Goal: Check status

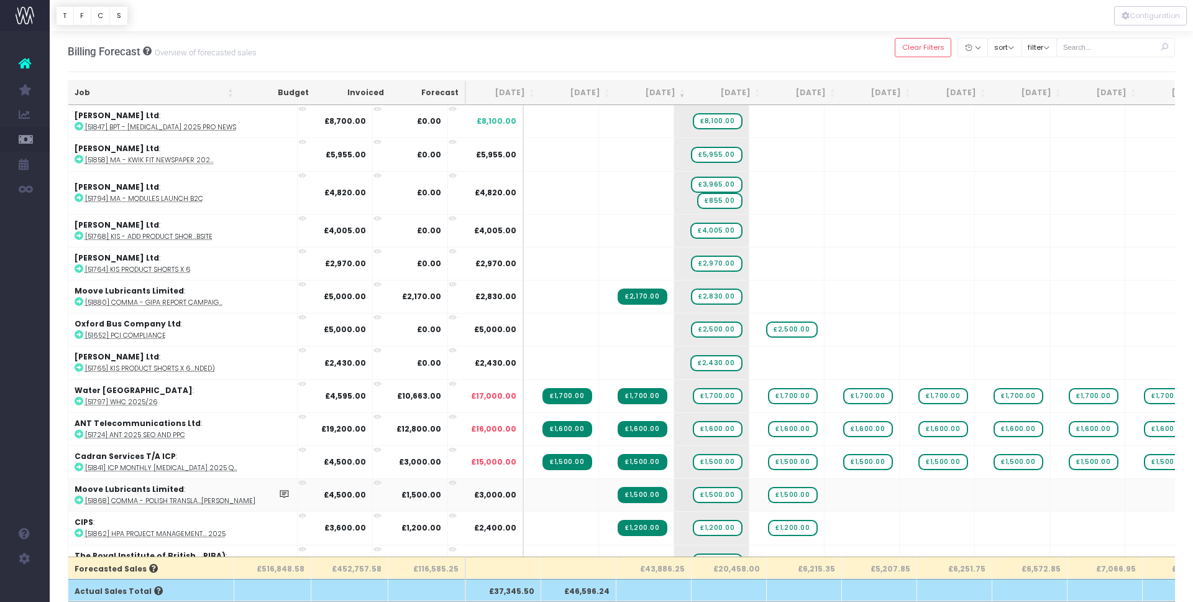
scroll to position [8, 0]
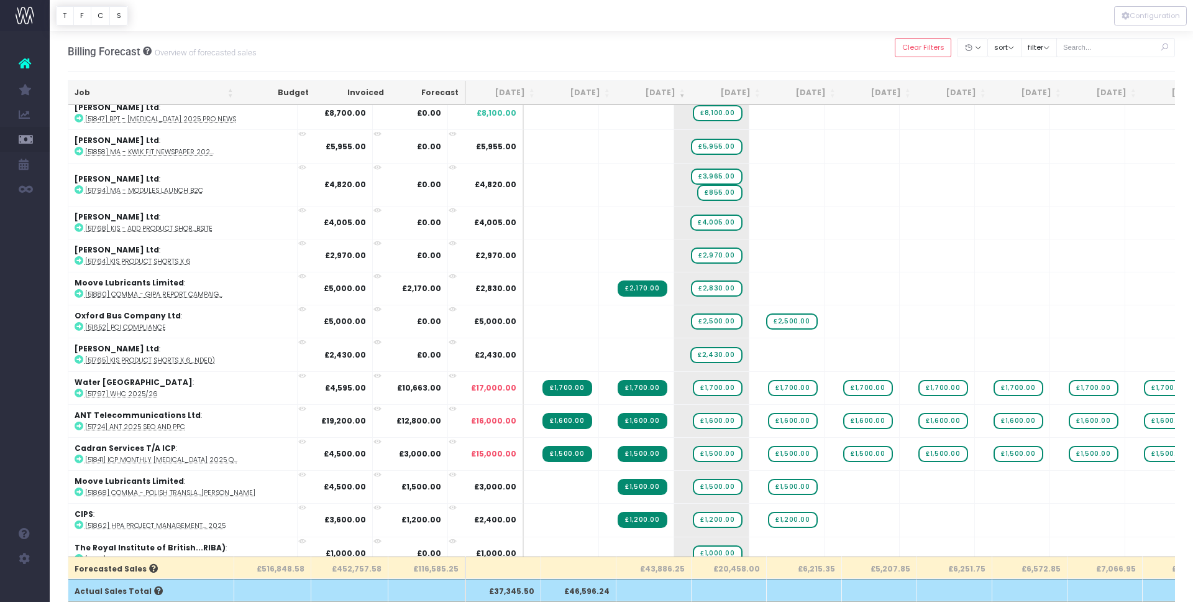
click at [663, 570] on th "£43,886.25" at bounding box center [654, 567] width 75 height 22
click at [671, 570] on th "£43,886.25" at bounding box center [654, 567] width 75 height 22
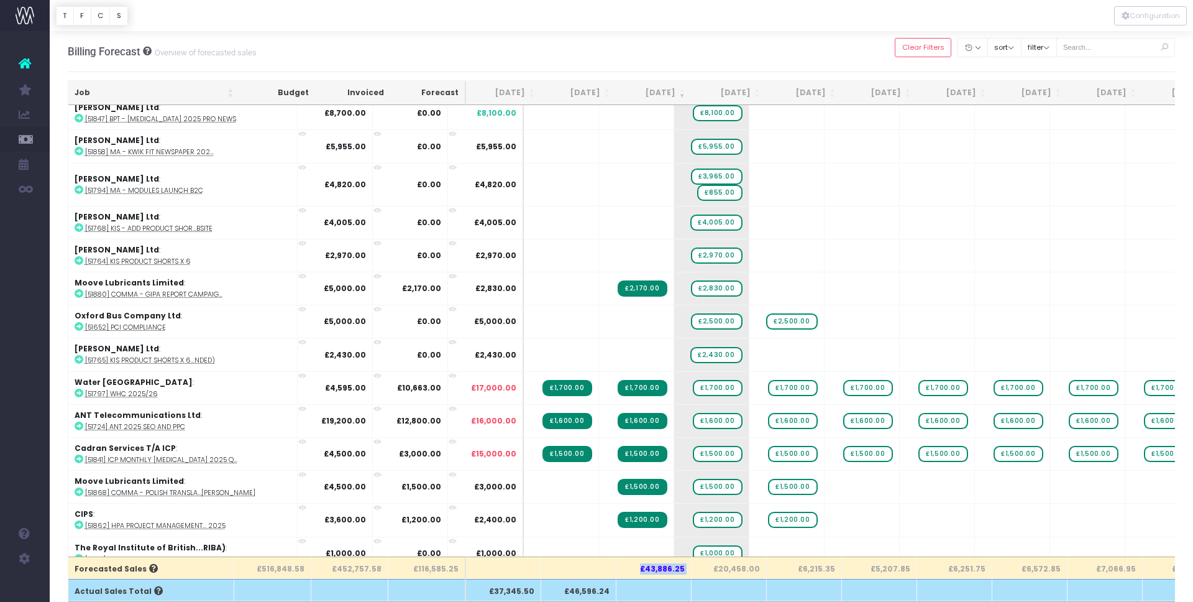
click at [661, 570] on th "£43,886.25" at bounding box center [654, 567] width 75 height 22
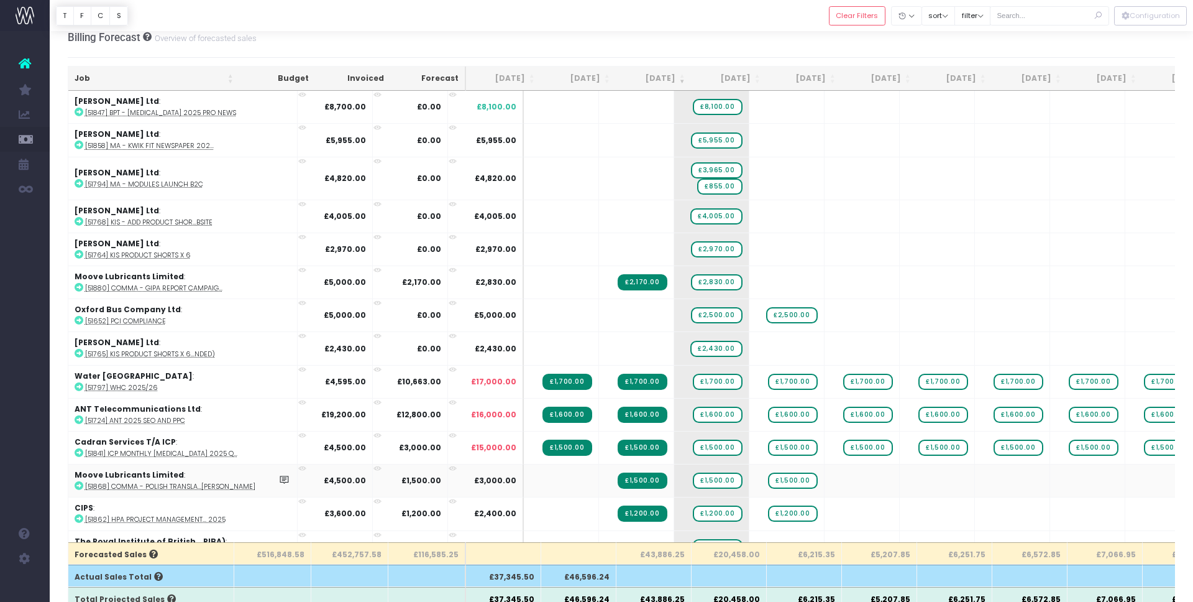
scroll to position [13, 0]
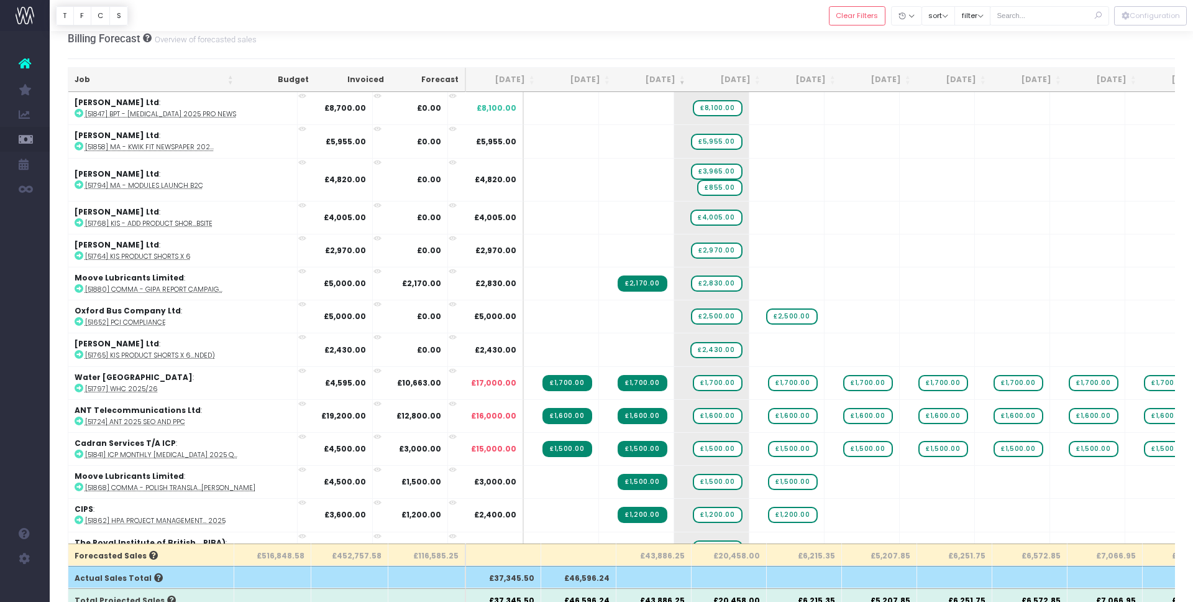
click at [760, 81] on th "[DATE]" at bounding box center [729, 80] width 75 height 24
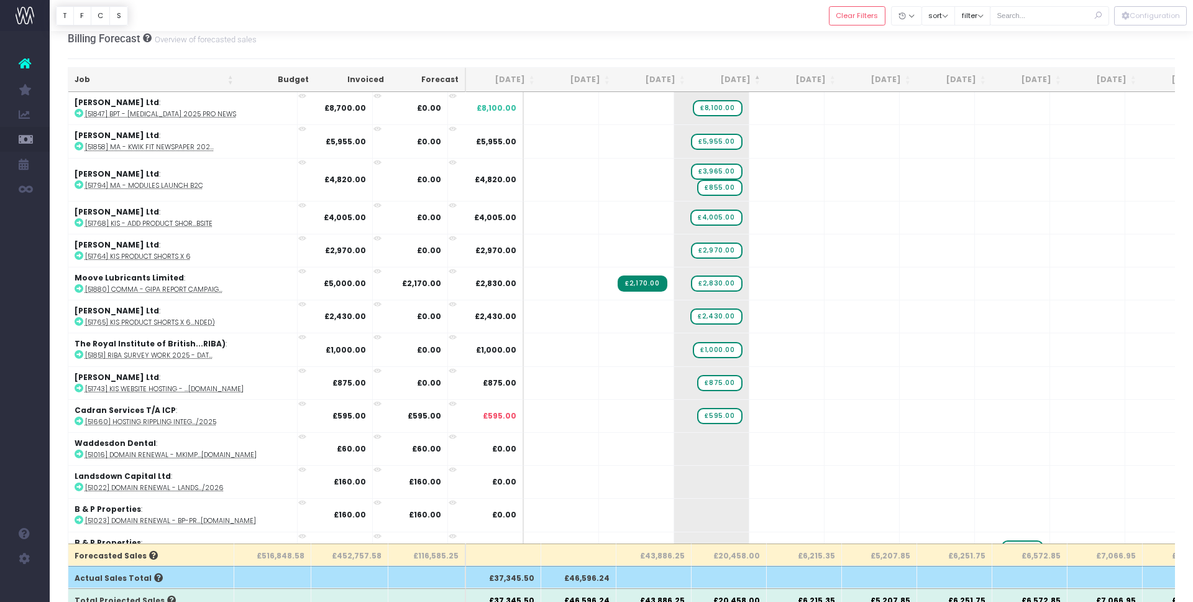
click at [758, 80] on th "[DATE]" at bounding box center [729, 80] width 75 height 24
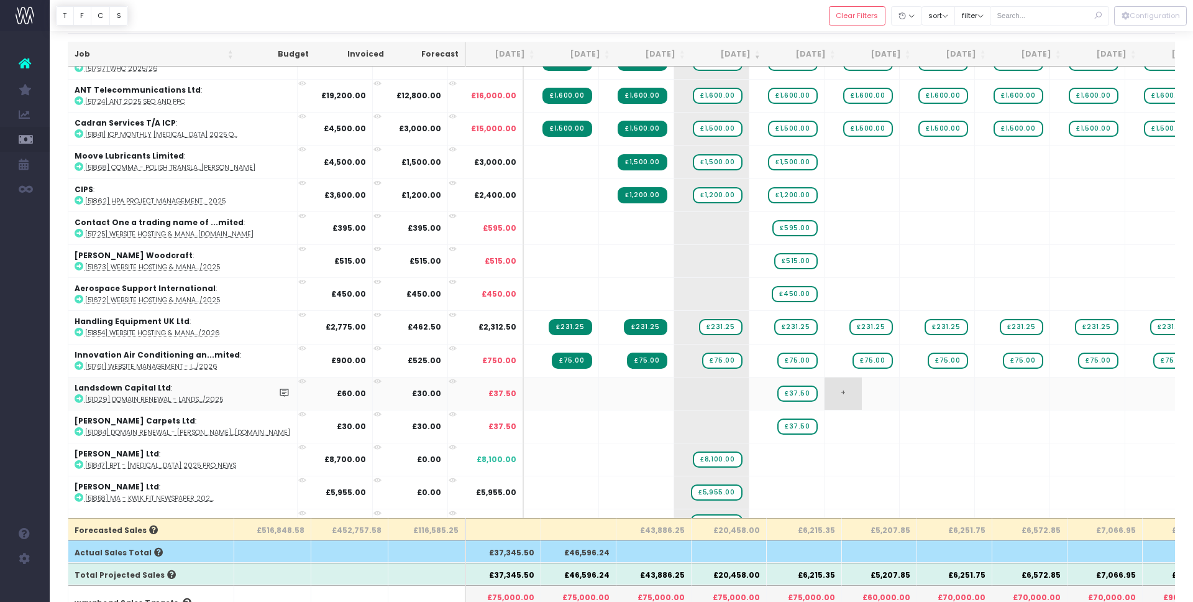
scroll to position [121, 0]
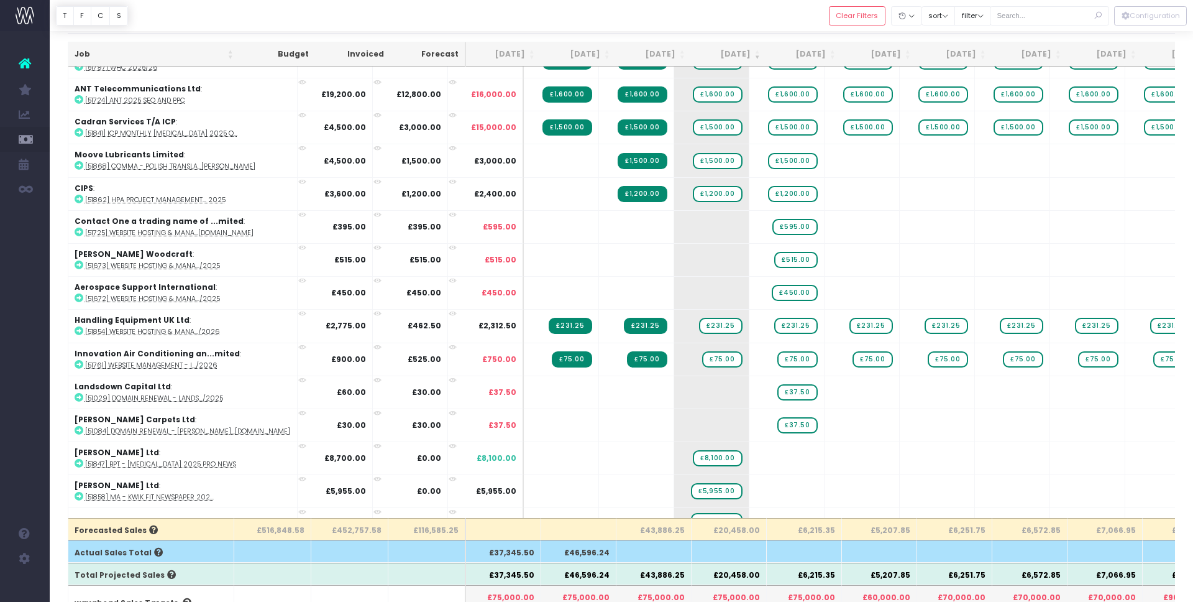
click at [834, 55] on th "[DATE]" at bounding box center [804, 54] width 75 height 24
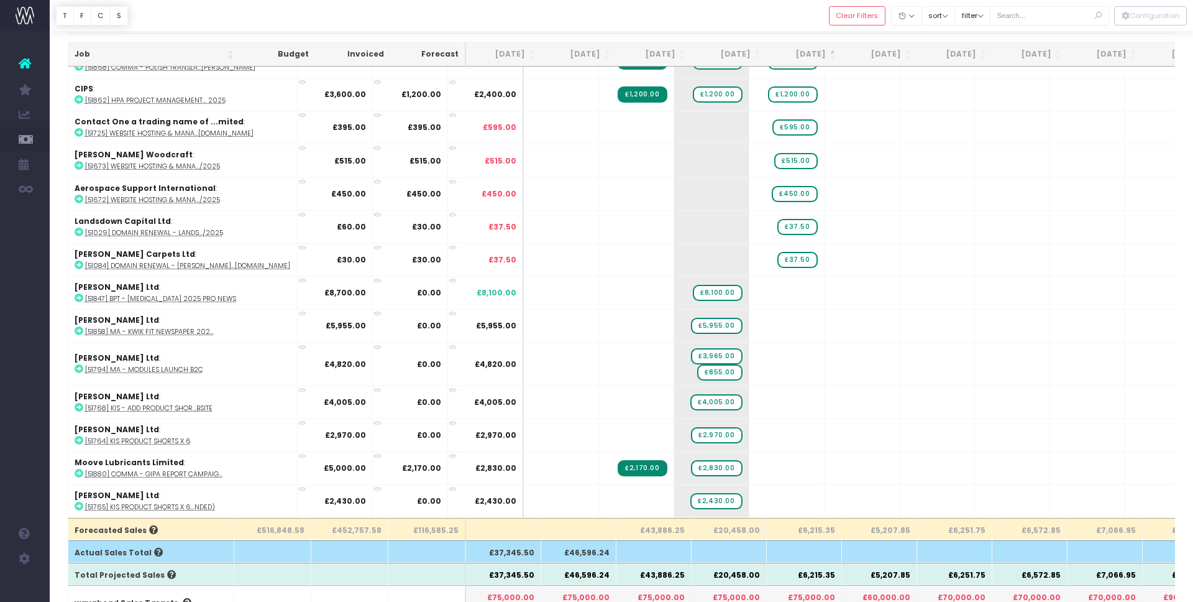
scroll to position [0, 0]
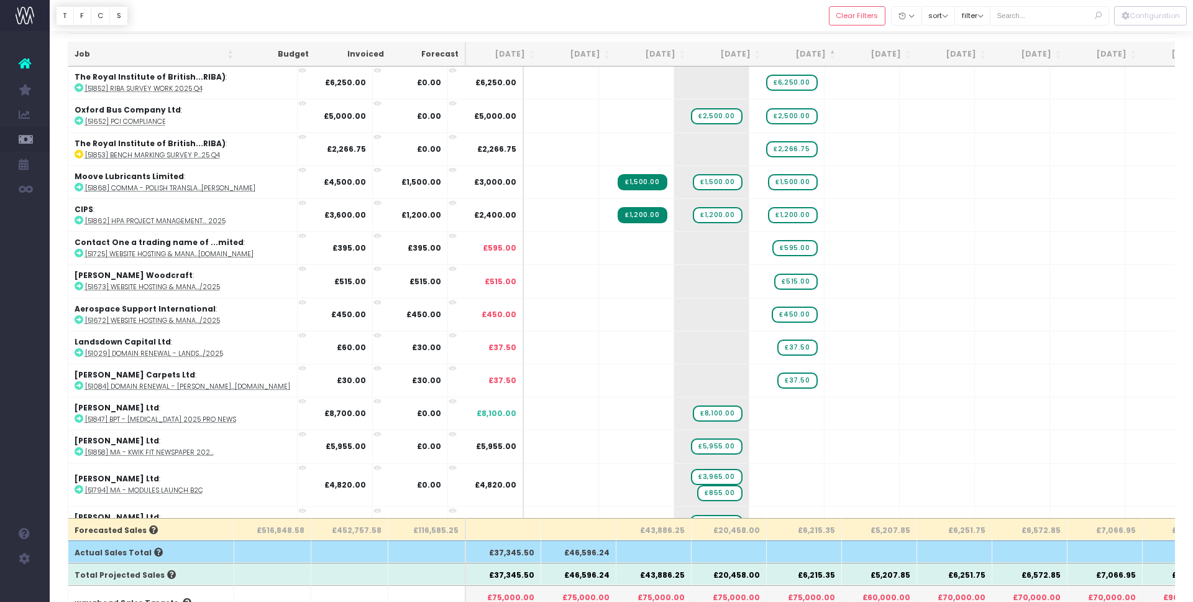
click at [680, 56] on th "[DATE]" at bounding box center [654, 54] width 75 height 24
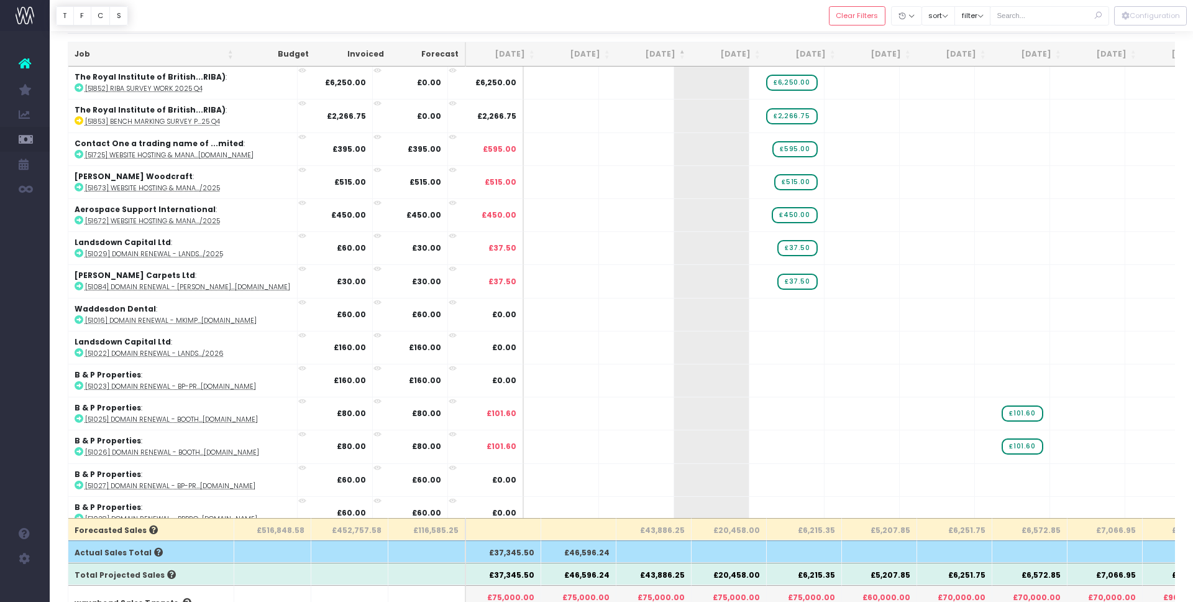
click at [684, 52] on th "[DATE]" at bounding box center [654, 54] width 75 height 24
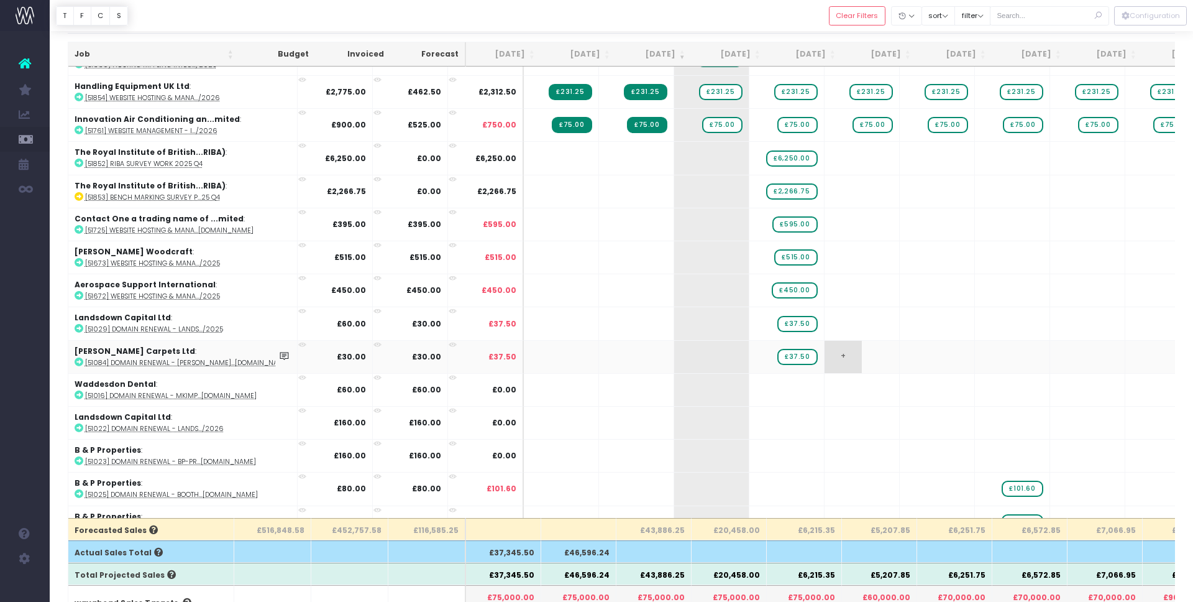
scroll to position [535, 0]
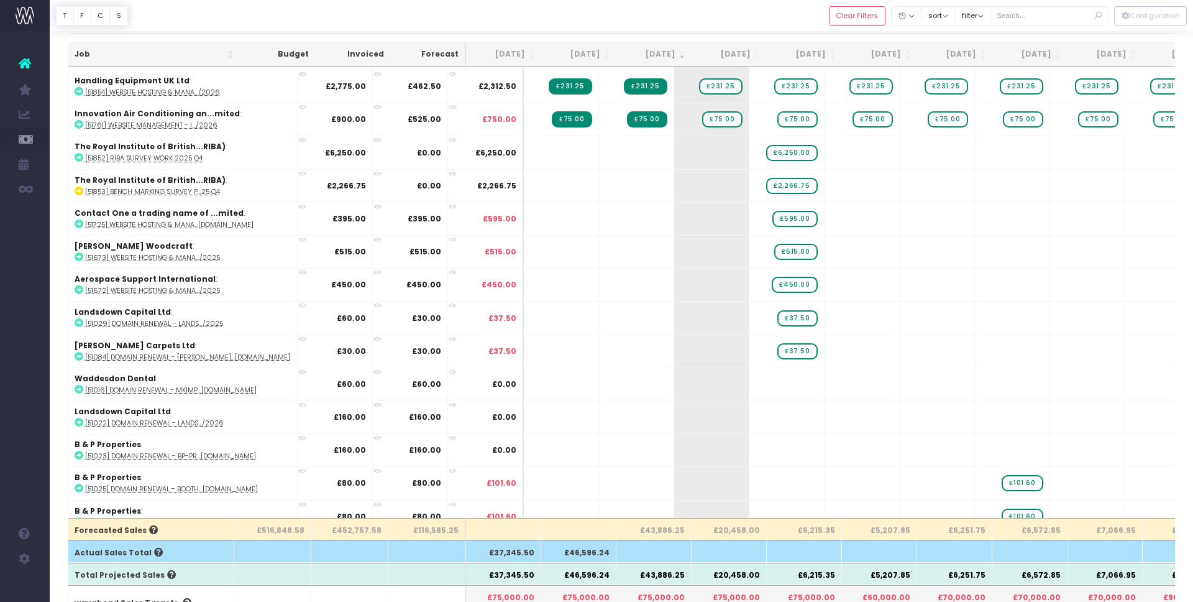
click at [838, 53] on th "[DATE]" at bounding box center [804, 54] width 75 height 24
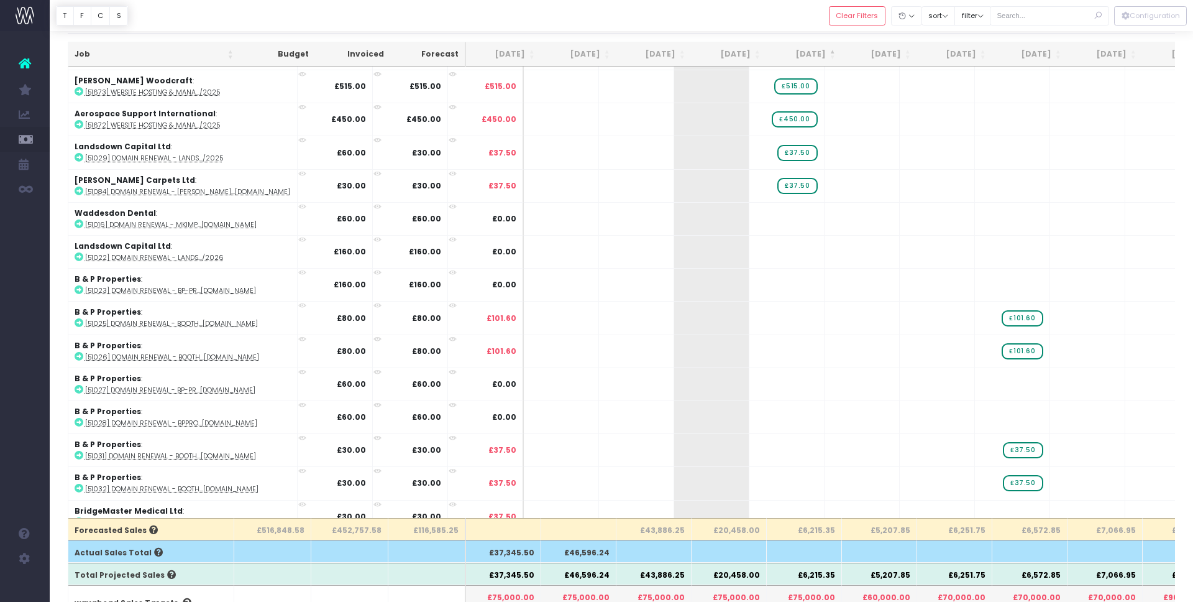
scroll to position [0, 0]
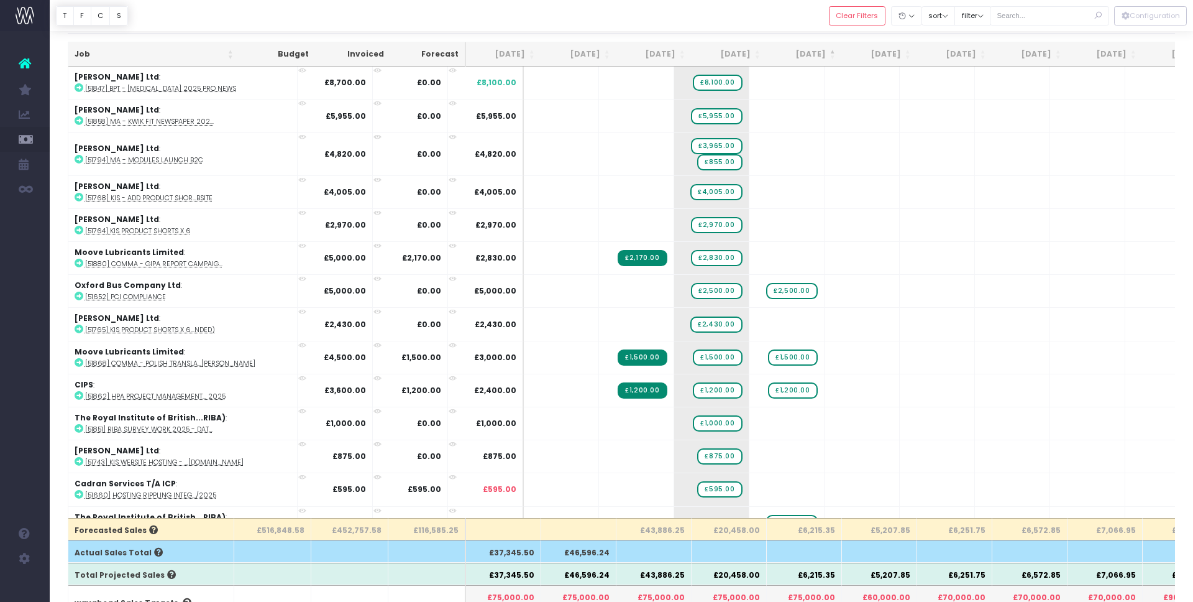
click at [834, 55] on th "[DATE]" at bounding box center [804, 54] width 75 height 24
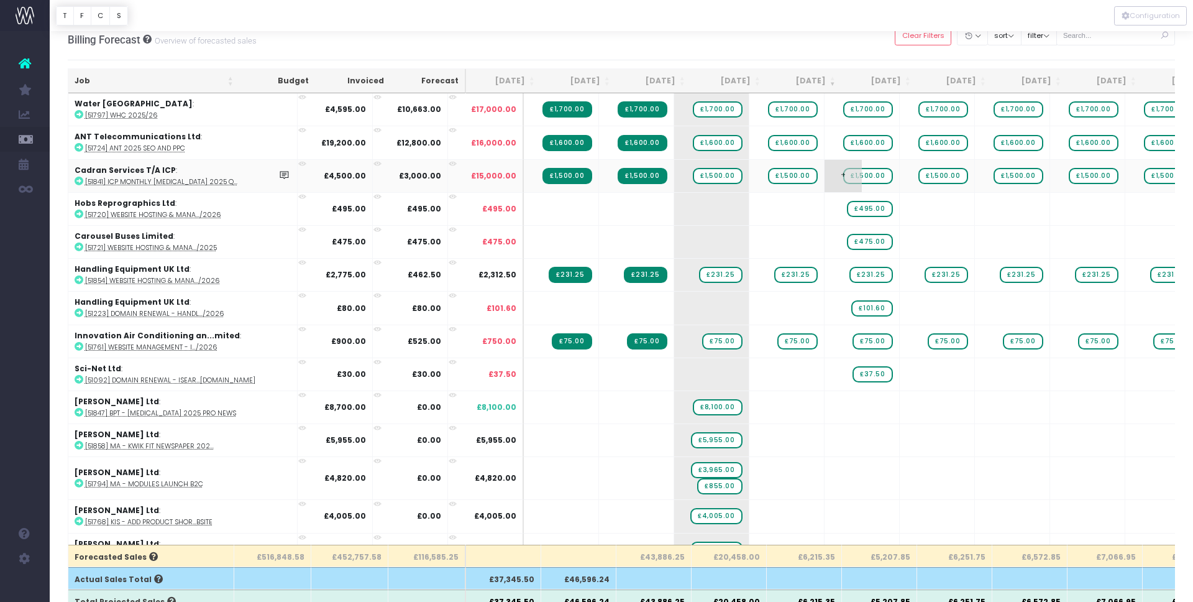
scroll to position [7, 0]
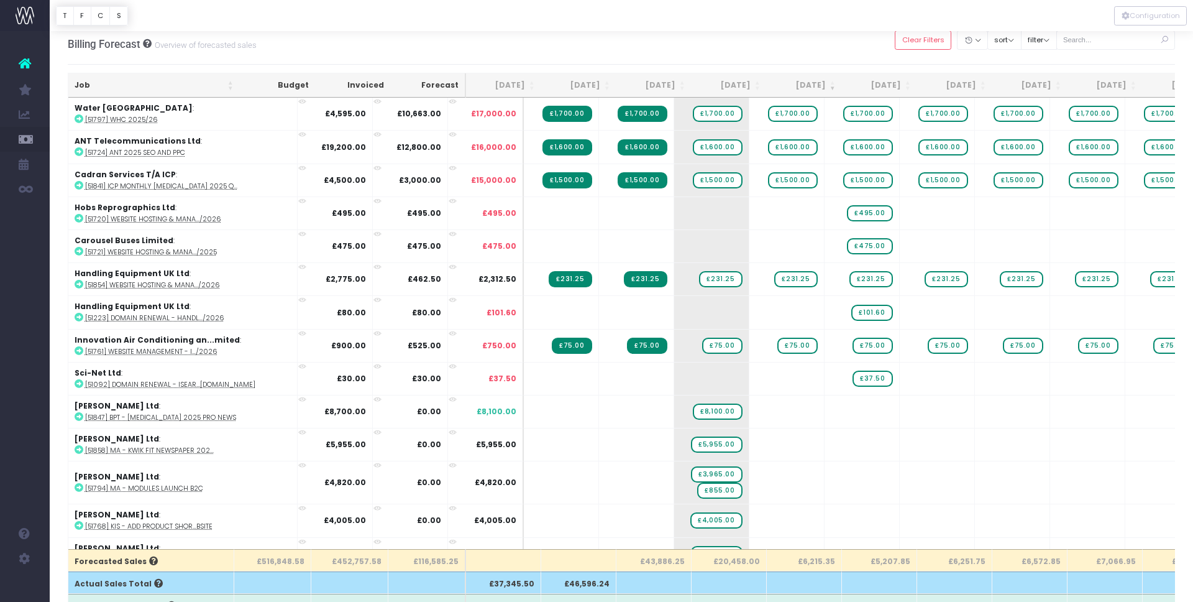
click at [906, 85] on th "[DATE]" at bounding box center [879, 85] width 75 height 24
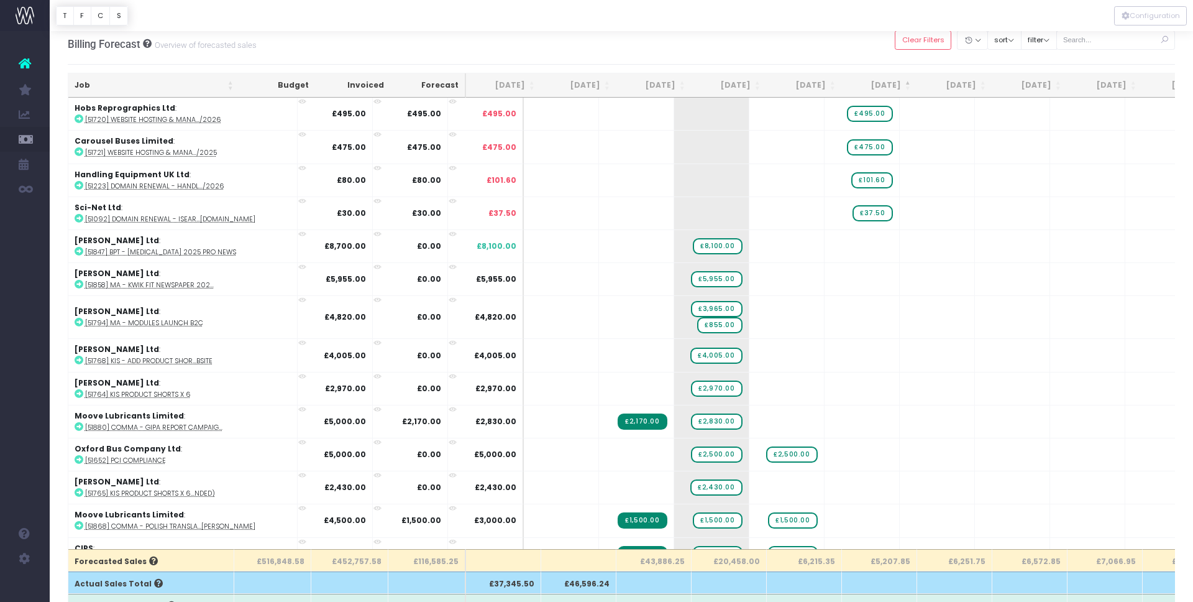
click at [906, 85] on th "[DATE]" at bounding box center [879, 85] width 75 height 24
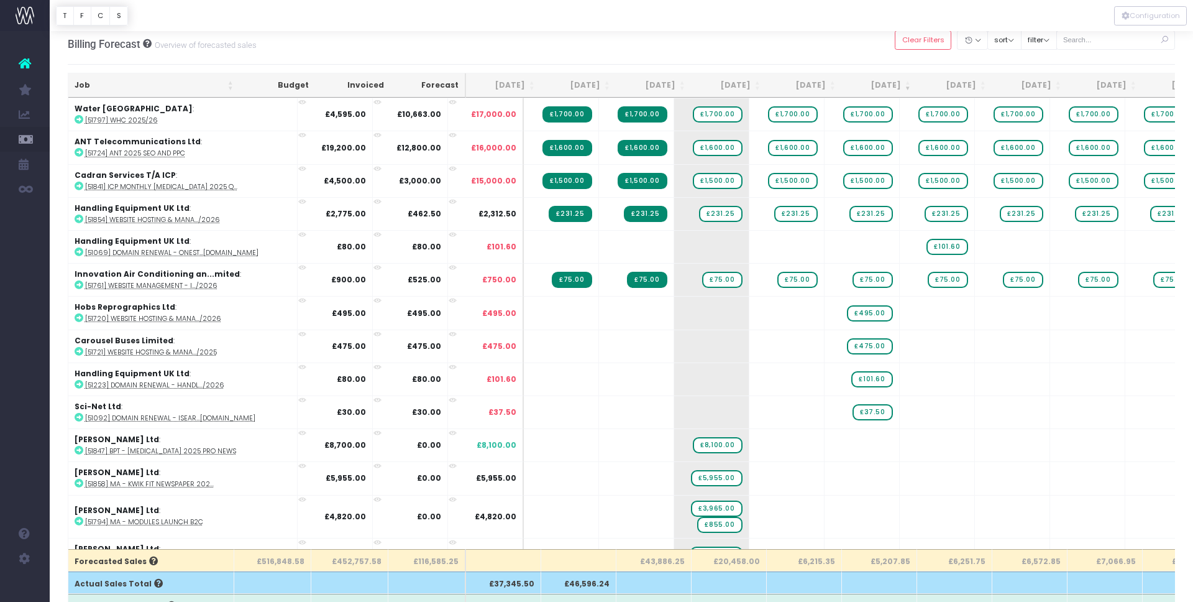
click at [832, 84] on th "[DATE]" at bounding box center [804, 85] width 75 height 24
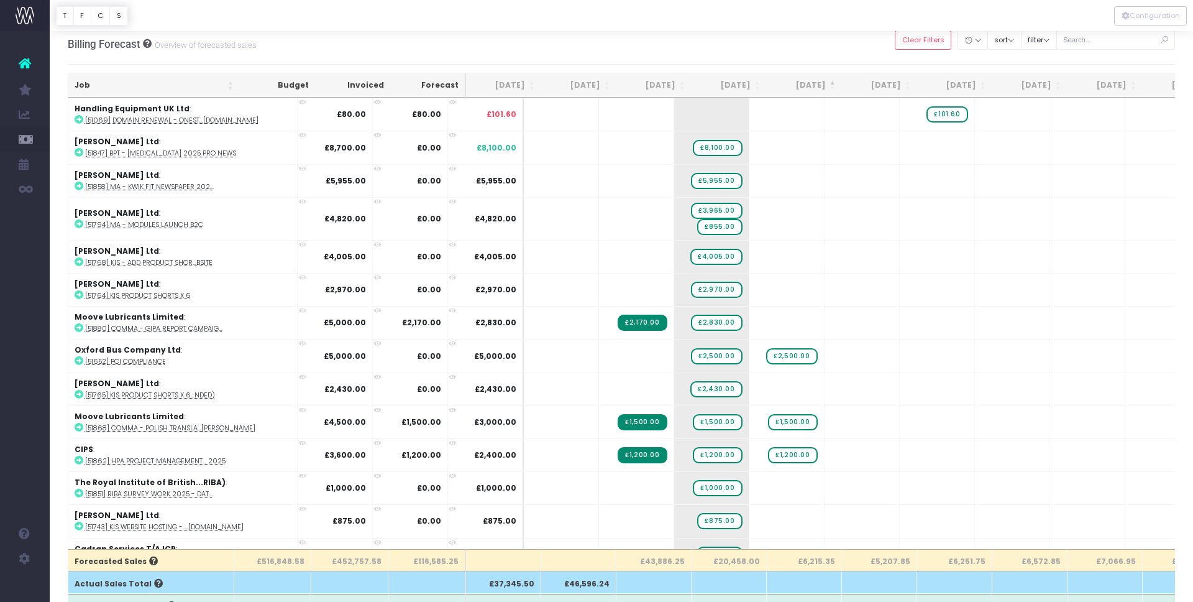
click at [832, 84] on th "[DATE]" at bounding box center [804, 85] width 75 height 24
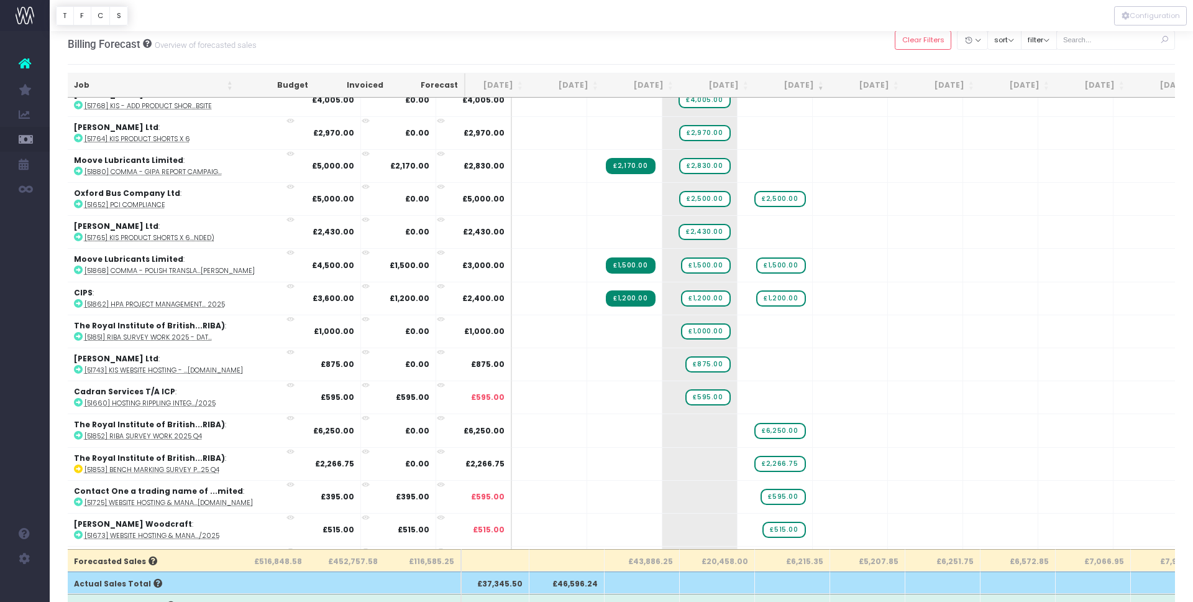
scroll to position [450, 12]
